Goal: Task Accomplishment & Management: Manage account settings

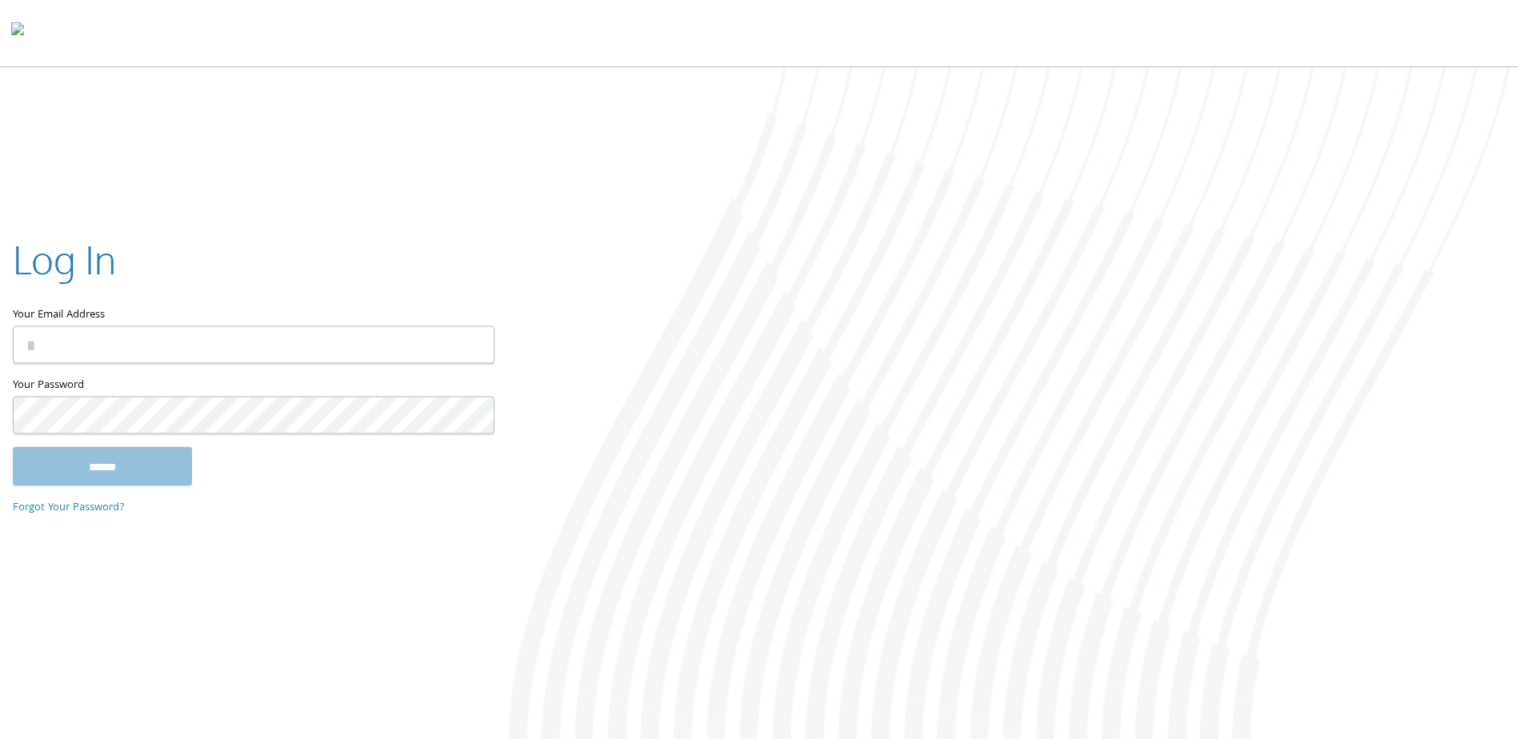
click at [191, 356] on input "Your Email Address" at bounding box center [254, 346] width 482 height 38
type input "**********"
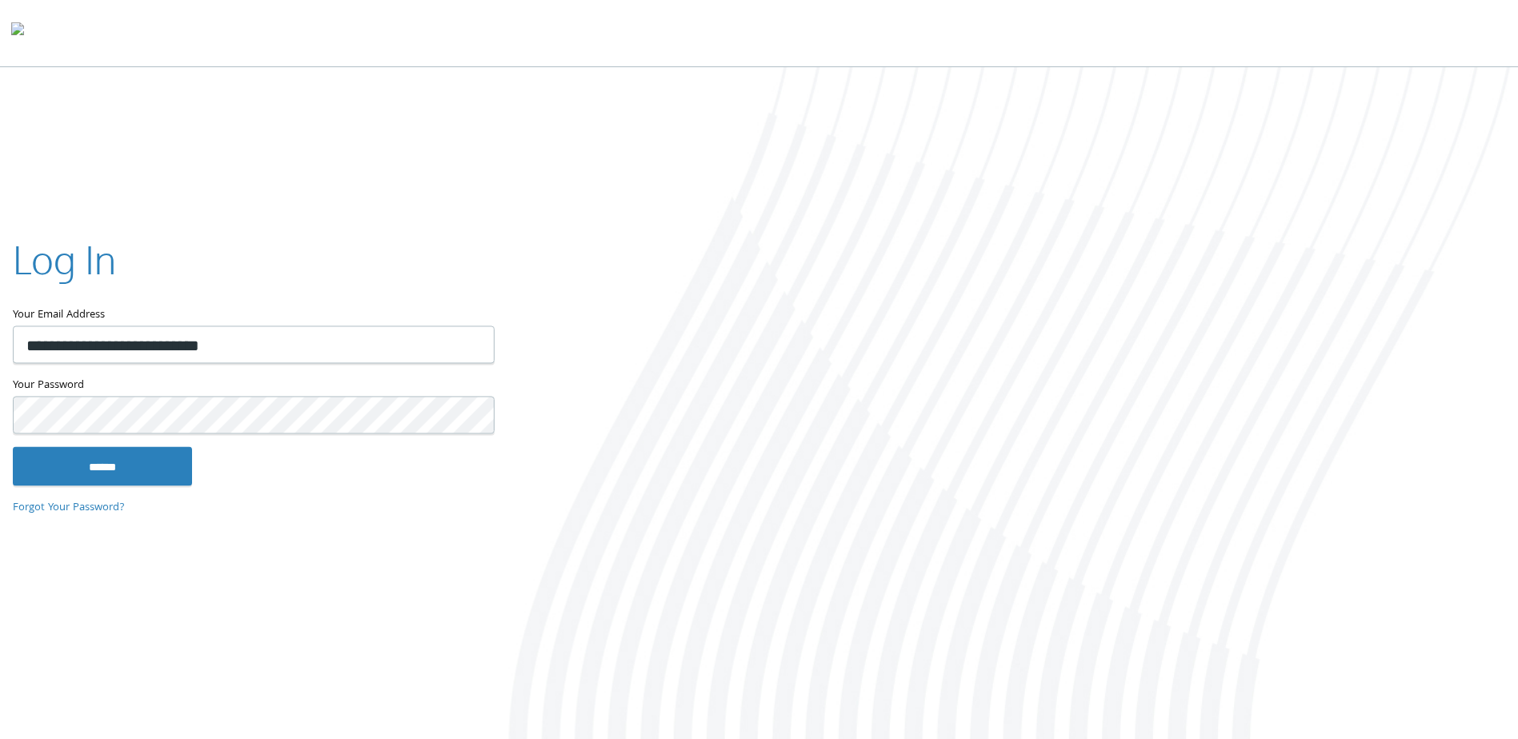
click at [13, 447] on input "******" at bounding box center [102, 466] width 179 height 38
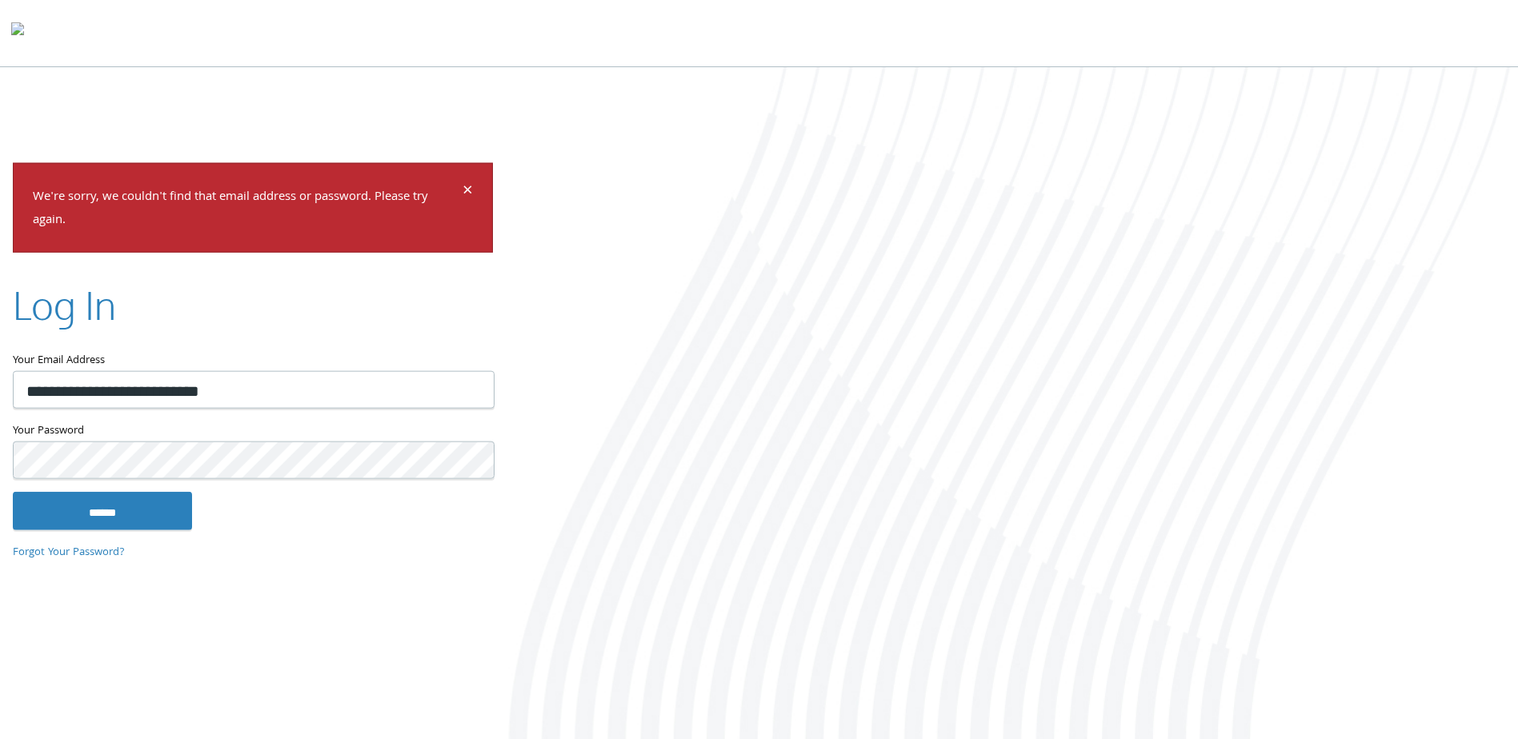
click at [13, 491] on input "******" at bounding box center [102, 510] width 179 height 38
